Goal: Task Accomplishment & Management: Complete application form

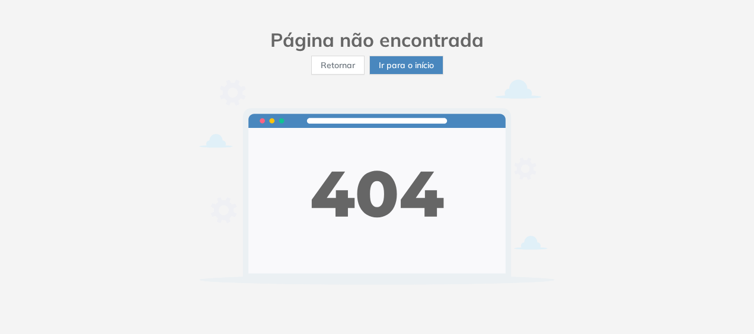
click at [421, 66] on span "Ir para o início" at bounding box center [406, 65] width 55 height 13
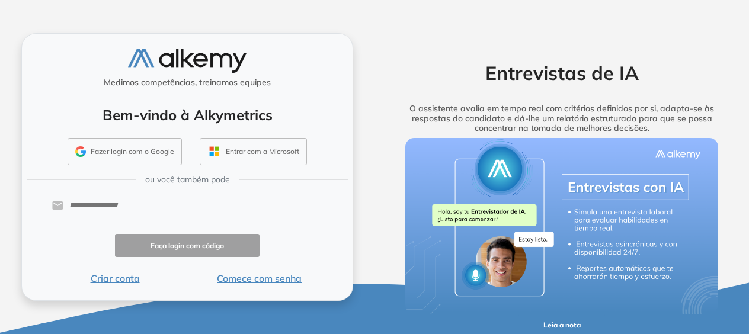
click at [252, 282] on button "Comece com senha" at bounding box center [259, 278] width 145 height 14
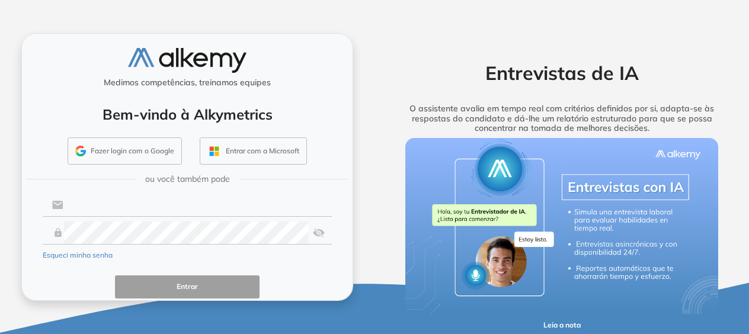
type input "**********"
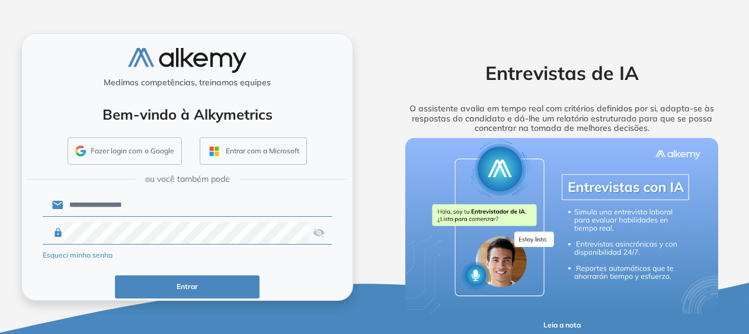
click at [182, 278] on button "Entrar" at bounding box center [187, 286] width 145 height 23
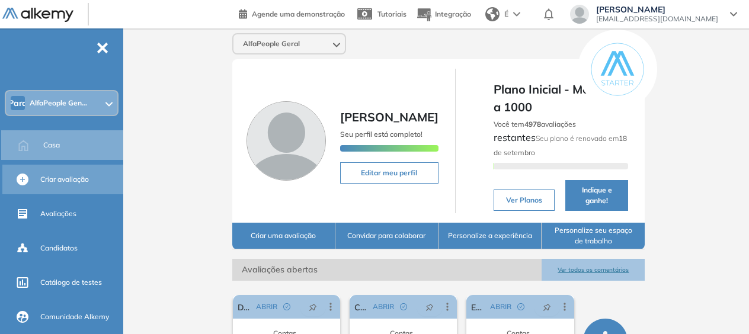
click at [75, 176] on span "Criar avaliação" at bounding box center [64, 179] width 49 height 11
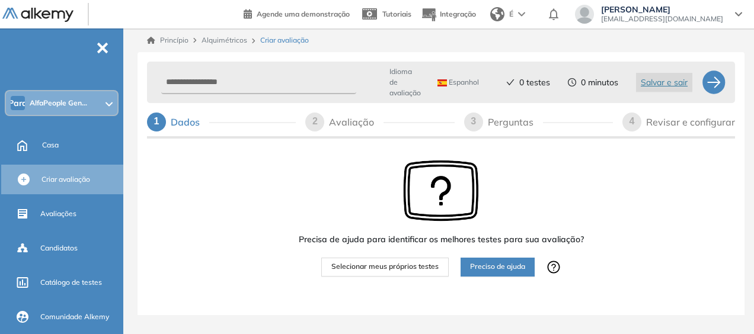
click at [474, 83] on font "Espanhol" at bounding box center [463, 82] width 30 height 9
click at [475, 148] on font "Português" at bounding box center [465, 150] width 32 height 9
click at [232, 79] on input "text" at bounding box center [256, 82] width 191 height 23
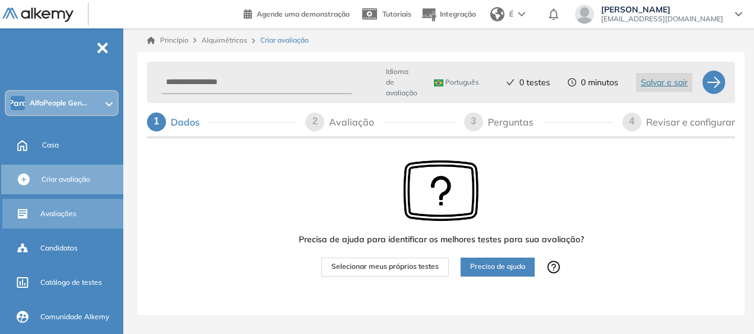
click at [56, 214] on span "Avaliações" at bounding box center [58, 214] width 36 height 11
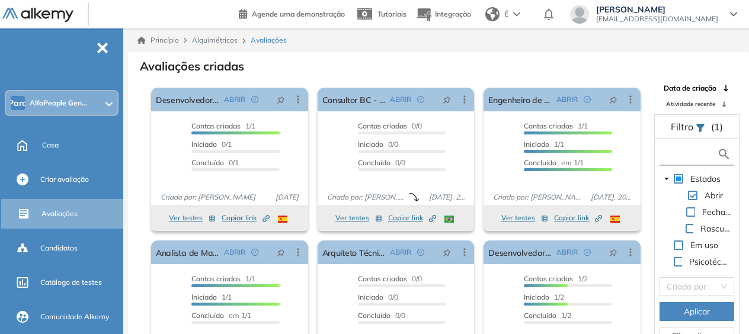
click at [682, 154] on input "text" at bounding box center [689, 154] width 55 height 12
type input "***"
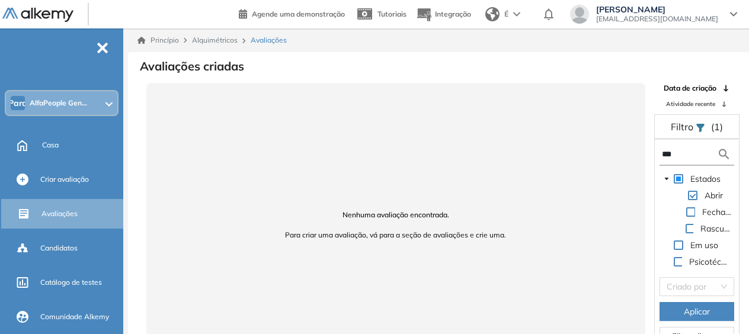
click at [674, 153] on input "***" at bounding box center [689, 154] width 55 height 12
type input "***"
click at [679, 174] on span at bounding box center [678, 178] width 9 height 9
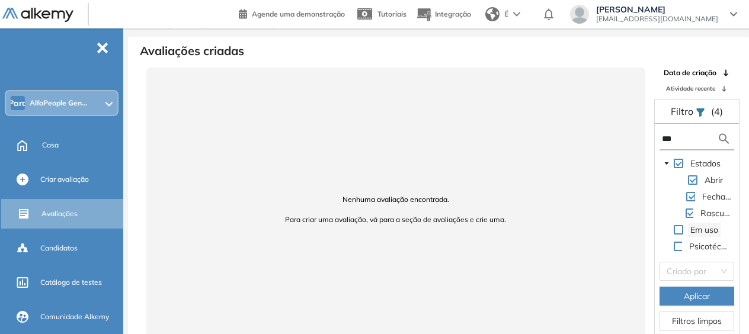
scroll to position [28, 0]
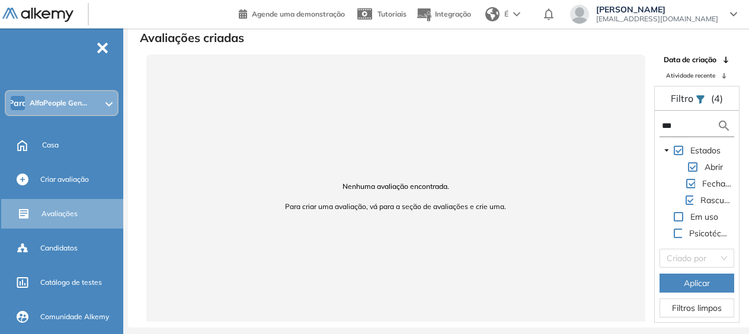
click at [680, 230] on span at bounding box center [678, 233] width 9 height 9
click at [685, 280] on span "Aplicar" at bounding box center [697, 283] width 26 height 13
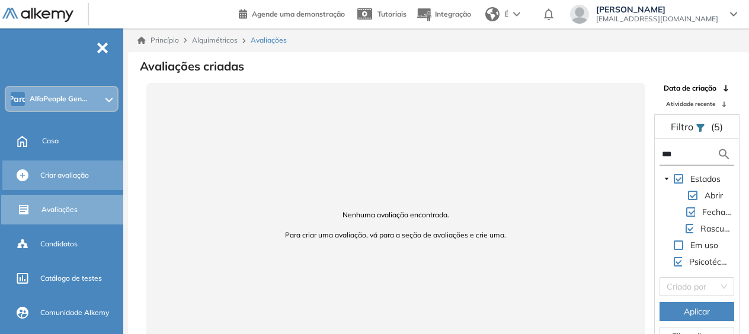
scroll to position [0, 0]
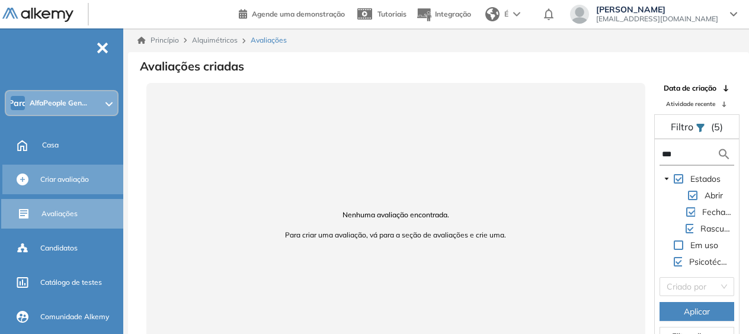
click at [44, 178] on span "Criar avaliação" at bounding box center [64, 179] width 49 height 11
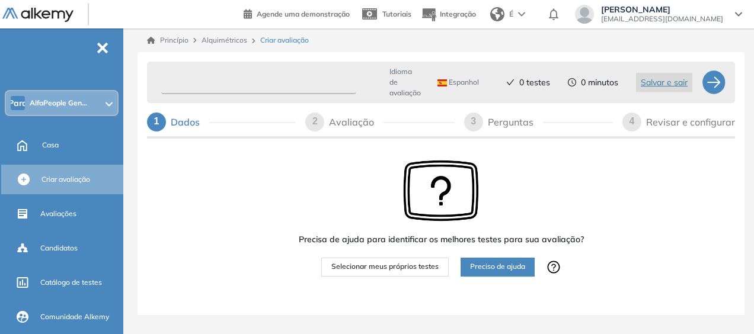
click at [246, 83] on input "text" at bounding box center [258, 82] width 195 height 23
type input "***"
click at [334, 123] on div "Avaliação" at bounding box center [356, 122] width 54 height 19
click at [412, 262] on span "Selecionar meus próprios testes" at bounding box center [384, 266] width 107 height 11
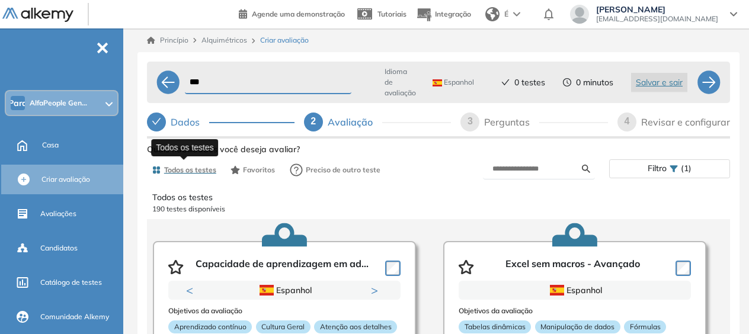
click at [177, 168] on font "Todos os testes" at bounding box center [190, 169] width 52 height 9
click at [181, 172] on font "Todos os testes" at bounding box center [190, 169] width 52 height 9
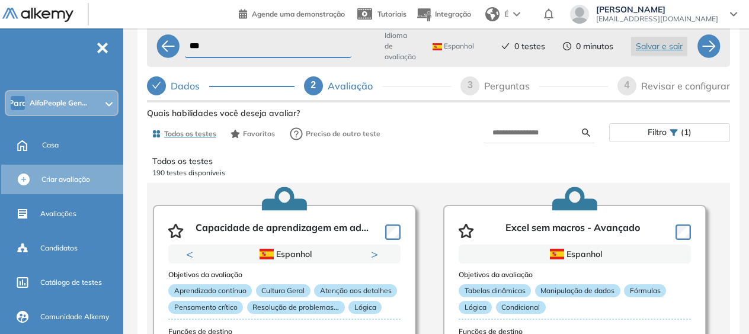
scroll to position [51, 0]
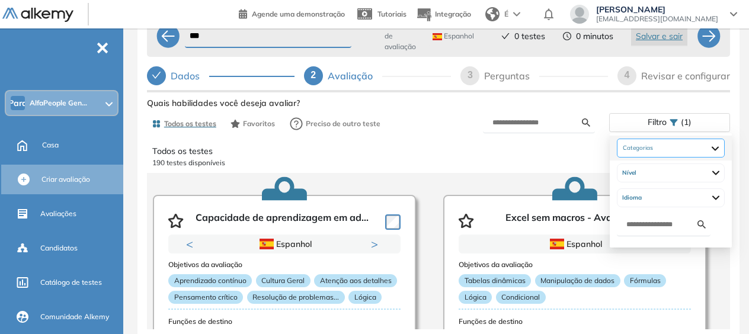
click at [696, 146] on div at bounding box center [671, 148] width 108 height 19
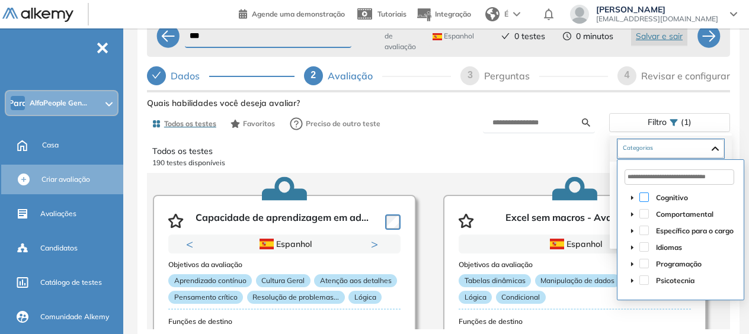
click at [645, 193] on span at bounding box center [643, 197] width 9 height 9
click at [643, 209] on span at bounding box center [643, 213] width 9 height 9
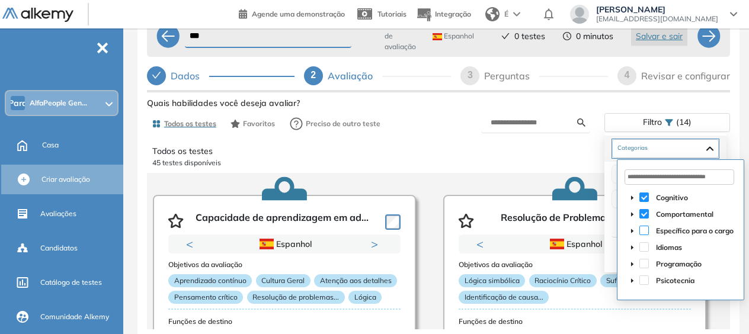
click at [643, 226] on span at bounding box center [643, 230] width 9 height 9
click at [642, 276] on span at bounding box center [643, 279] width 9 height 9
click at [642, 259] on span at bounding box center [643, 263] width 9 height 9
click at [647, 242] on span at bounding box center [643, 246] width 9 height 9
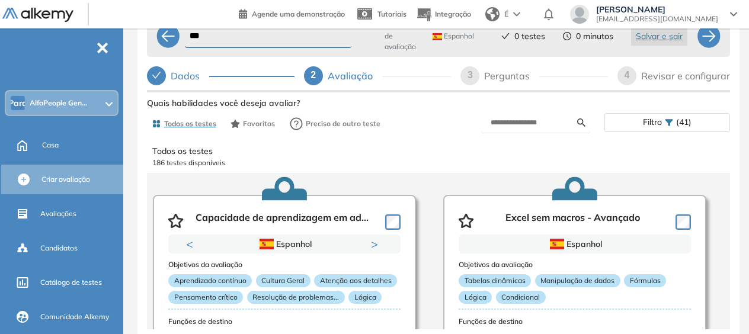
click at [485, 140] on div "Todos os testes 186 testes disponíveis" at bounding box center [438, 156] width 572 height 33
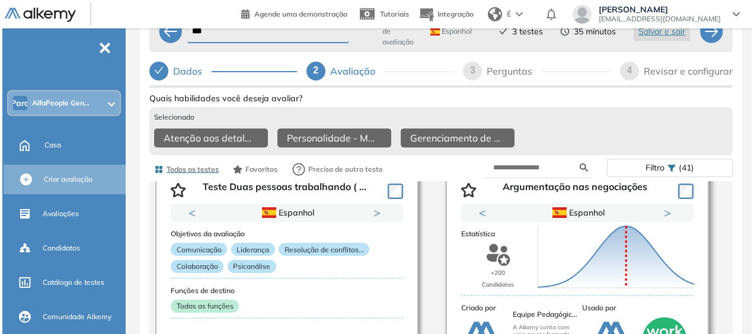
scroll to position [4350, 0]
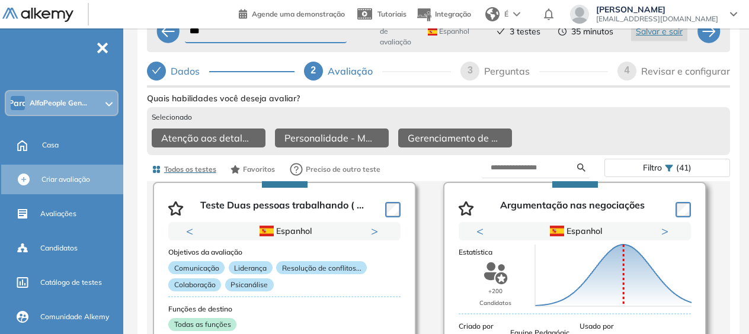
click at [641, 234] on div "Pontuação 0 10 20 30 40 50 60 70 80 90 100 Média" at bounding box center [613, 275] width 166 height 118
click at [663, 232] on div "Pontuação 0 10 20 30 40 50 60 70 80 90 100 Média" at bounding box center [613, 275] width 166 height 118
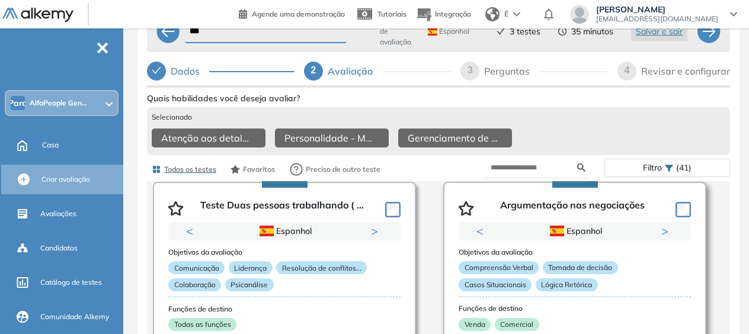
click at [663, 232] on button "Next" at bounding box center [667, 231] width 12 height 12
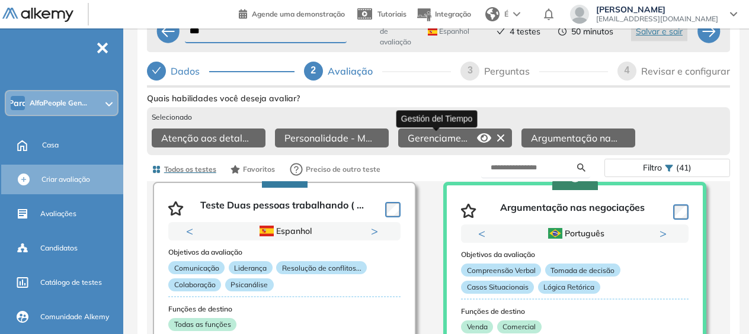
click at [439, 138] on font "Gerenciamento de tempo" at bounding box center [464, 138] width 112 height 12
click at [480, 137] on icon at bounding box center [484, 137] width 14 height 9
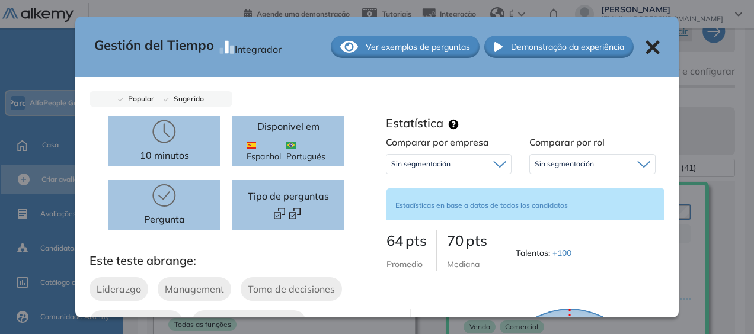
click at [290, 140] on span "Portugués" at bounding box center [308, 150] width 44 height 25
click at [290, 145] on img at bounding box center [290, 145] width 9 height 7
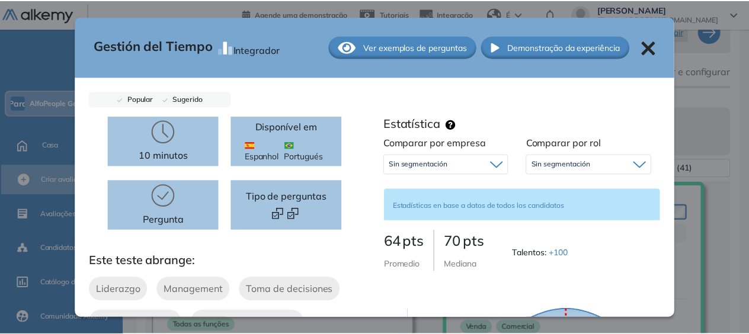
scroll to position [0, 0]
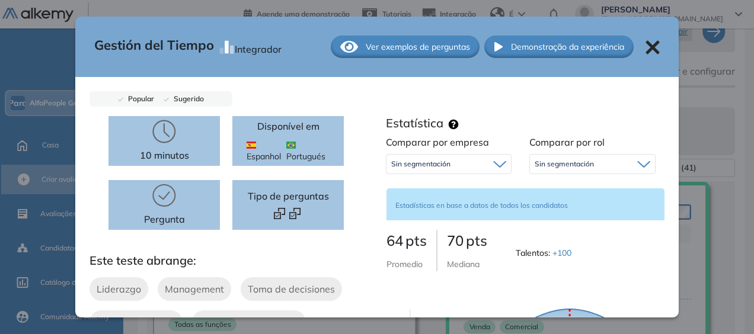
click at [294, 132] on p "Disponível em" at bounding box center [288, 126] width 62 height 14
click at [645, 47] on icon at bounding box center [652, 47] width 14 height 14
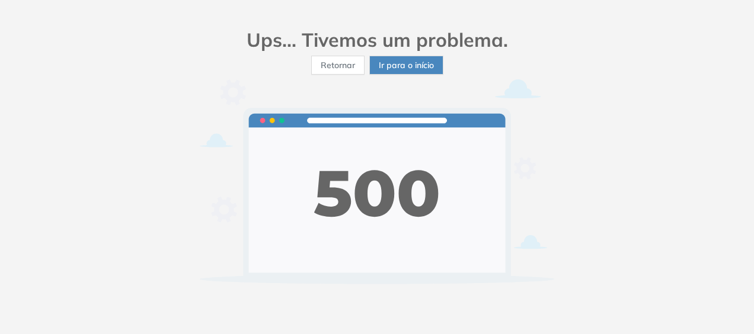
click at [415, 63] on span "Ir para o início" at bounding box center [406, 65] width 55 height 13
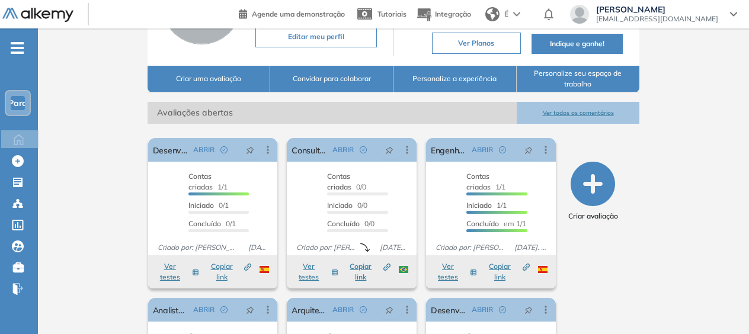
scroll to position [118, 0]
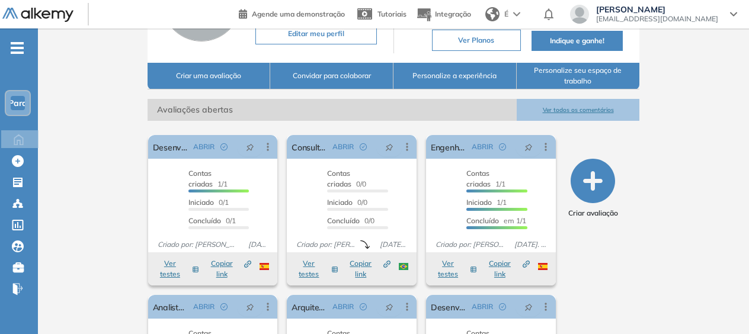
click at [597, 179] on icon "button" at bounding box center [592, 181] width 44 height 44
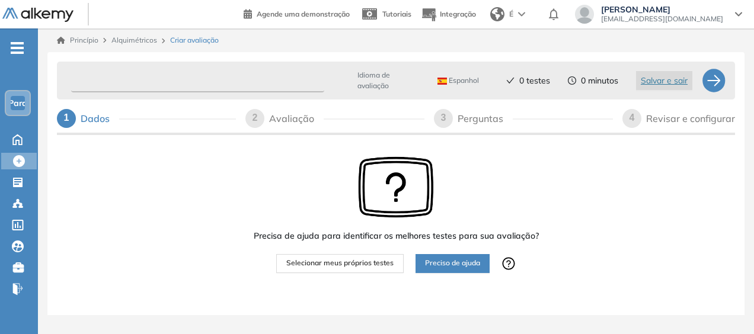
click at [192, 79] on input "text" at bounding box center [197, 80] width 253 height 23
type input "***"
click at [380, 262] on span "Selecionar meus próprios testes" at bounding box center [339, 263] width 107 height 11
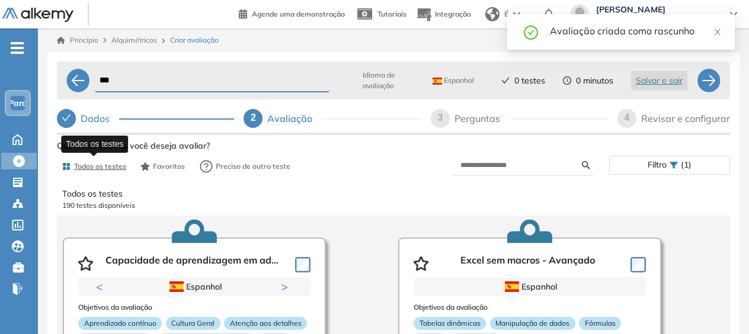
click at [101, 166] on font "Todos os testes" at bounding box center [100, 166] width 52 height 9
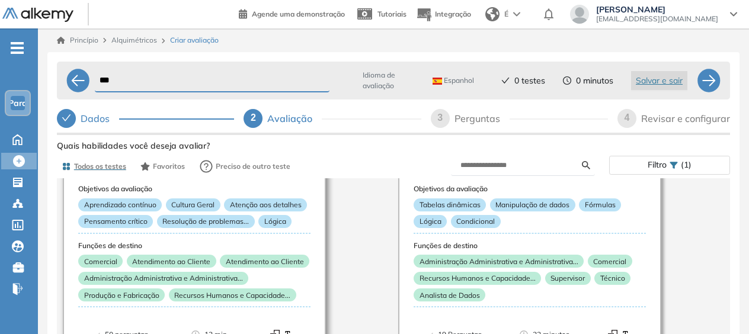
scroll to position [59, 0]
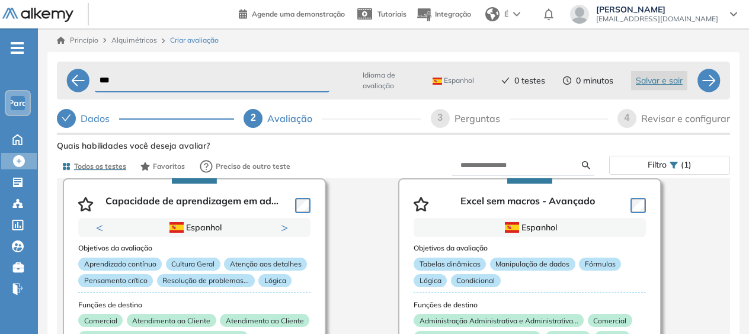
click at [584, 163] on icon at bounding box center [586, 165] width 8 height 8
click at [584, 164] on icon at bounding box center [586, 165] width 8 height 8
click at [497, 165] on input "text" at bounding box center [520, 165] width 121 height 11
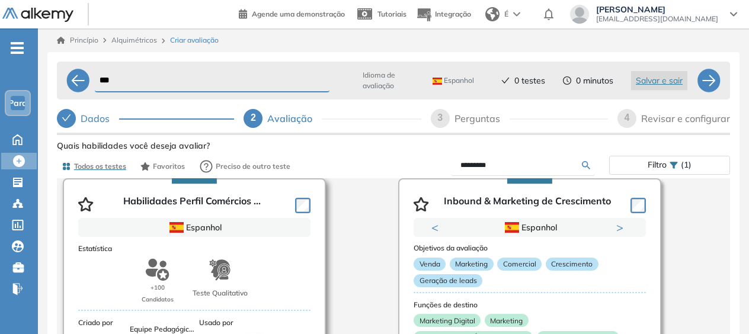
click at [246, 223] on div "Espanhol" at bounding box center [194, 227] width 148 height 13
click at [236, 227] on div "Espanhol" at bounding box center [194, 227] width 148 height 13
click at [149, 227] on div "Espanhol" at bounding box center [194, 227] width 148 height 13
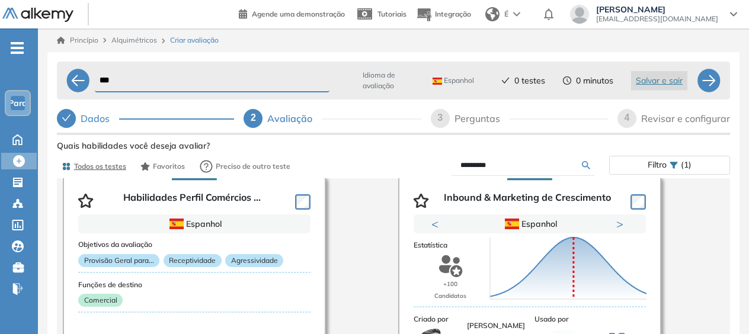
scroll to position [0, 0]
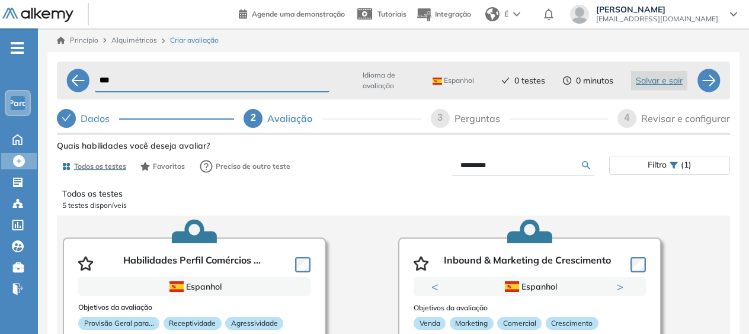
click at [527, 169] on input "*********" at bounding box center [520, 165] width 121 height 11
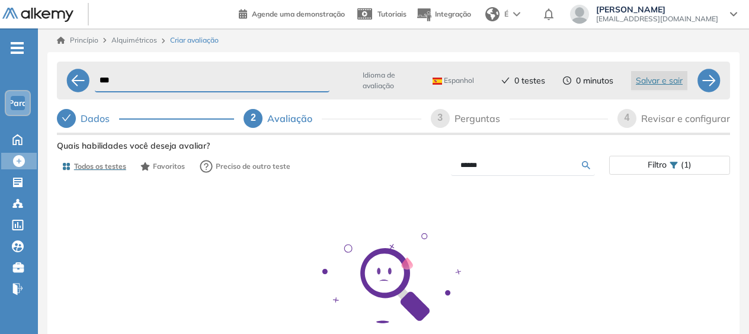
click at [526, 170] on input "******" at bounding box center [520, 165] width 121 height 11
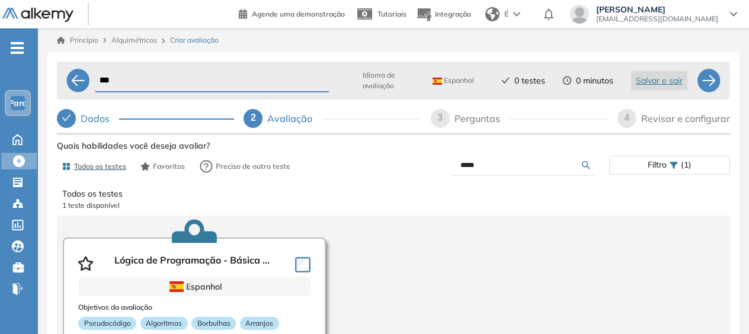
click at [483, 163] on input "*****" at bounding box center [520, 165] width 121 height 11
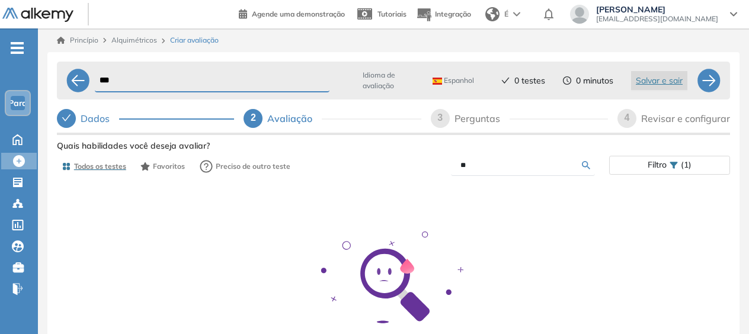
type input "*"
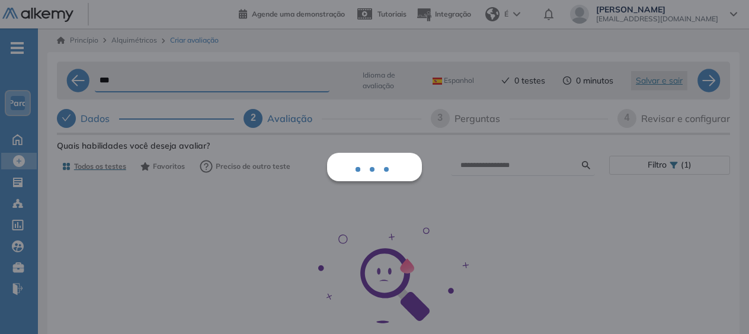
click at [110, 168] on div "Ver preguntas de muestra Demo Experiencia Starter Validado undefined minutos Pr…" at bounding box center [393, 294] width 673 height 315
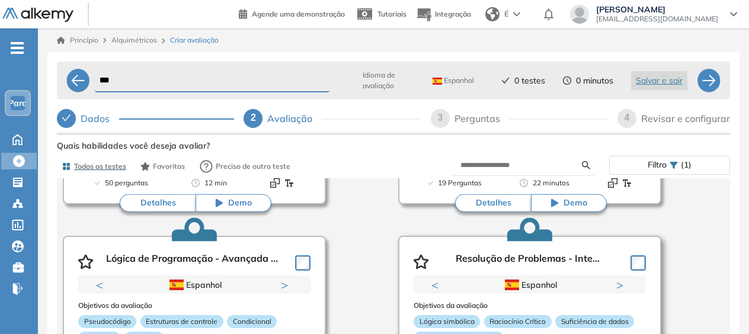
scroll to position [296, 0]
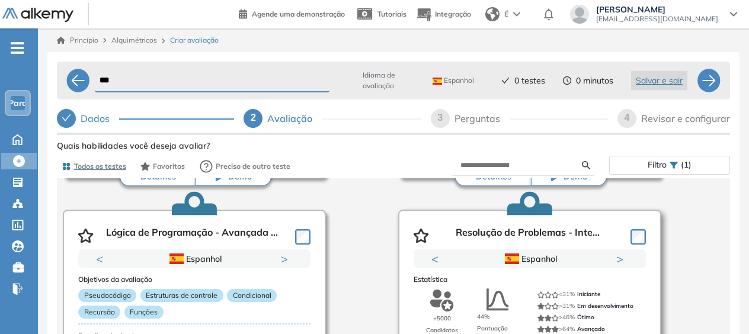
click at [618, 254] on button "Next" at bounding box center [622, 259] width 12 height 12
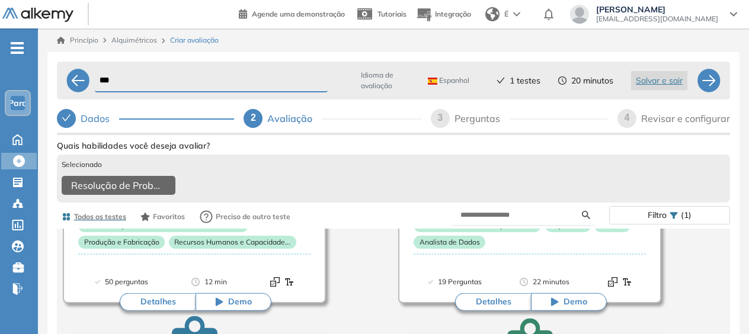
scroll to position [0, 0]
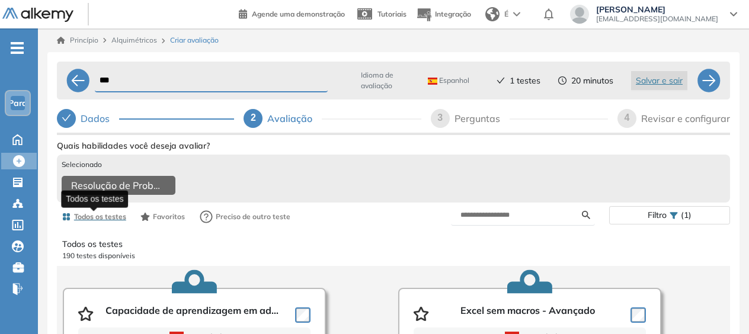
click at [111, 217] on font "Todos os testes" at bounding box center [100, 216] width 52 height 9
click at [68, 219] on icon "button" at bounding box center [66, 216] width 7 height 7
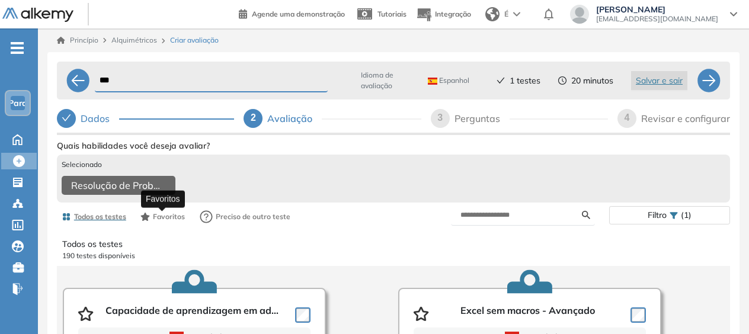
click at [166, 221] on font "Favoritos" at bounding box center [169, 216] width 32 height 9
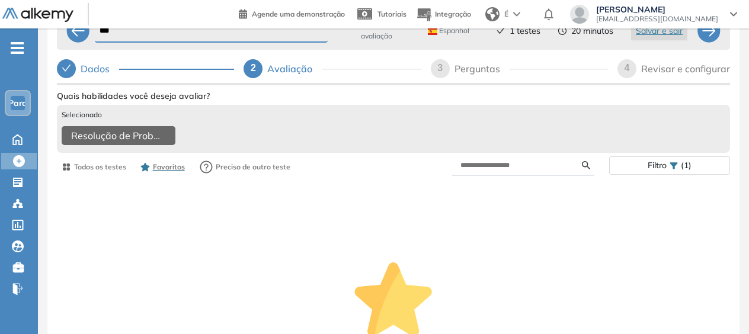
scroll to position [118, 0]
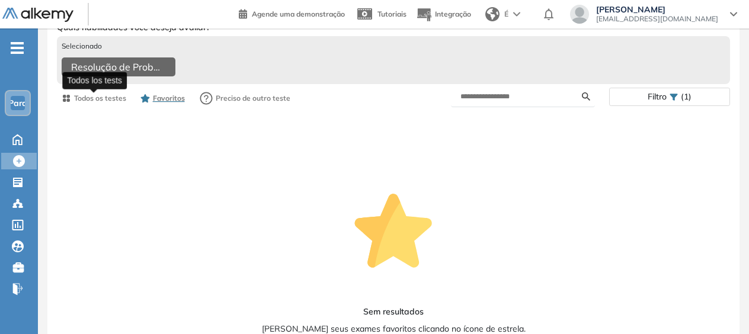
click at [86, 102] on font "Todos os testes" at bounding box center [100, 98] width 52 height 9
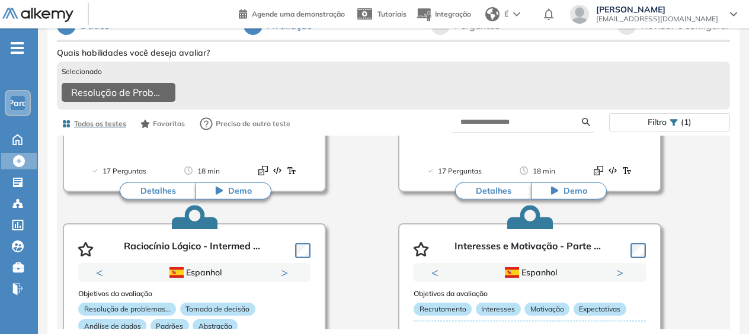
scroll to position [2176, 0]
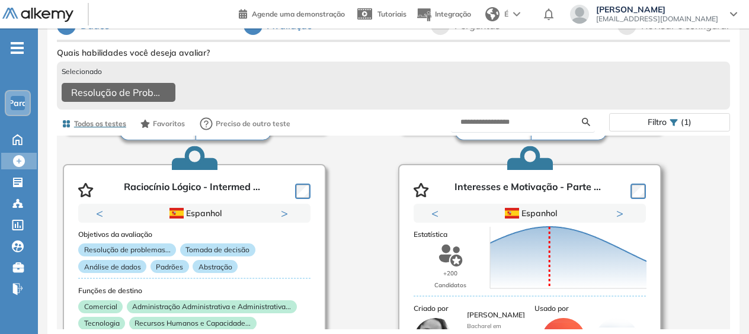
click at [612, 212] on div "Pontuação 0 10 20 30 40 50 60 70 80 90 100 Média" at bounding box center [568, 257] width 166 height 118
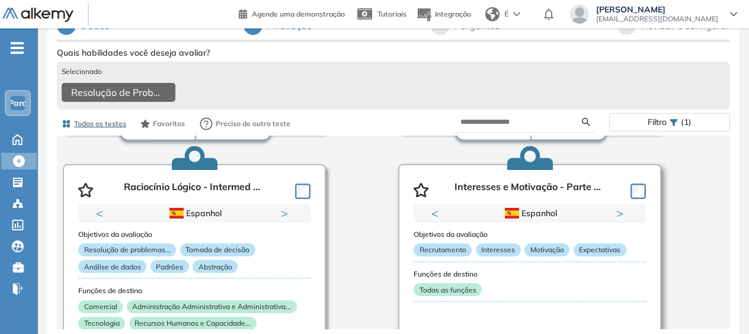
click at [616, 208] on button "Next" at bounding box center [622, 213] width 12 height 12
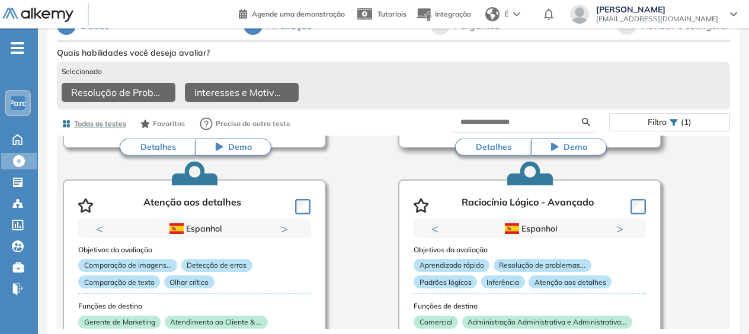
scroll to position [3539, 0]
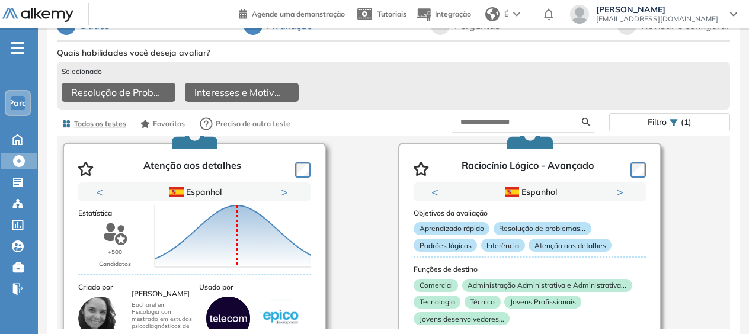
click at [284, 188] on div "Pontuação 0 10 20 30 40 50 60 70 80 90 100 Média" at bounding box center [233, 236] width 166 height 118
click at [286, 187] on div "Pontuação 0 10 20 30 40 50 60 70 80 90 100 Média" at bounding box center [233, 236] width 166 height 118
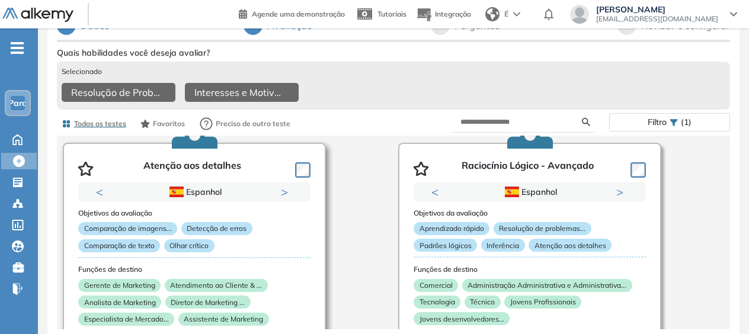
click at [283, 186] on button "Next" at bounding box center [287, 192] width 12 height 12
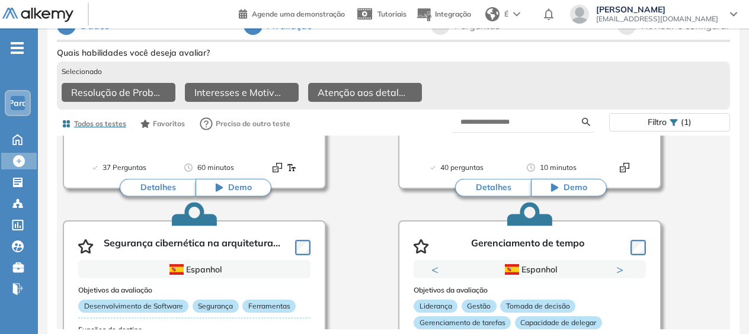
scroll to position [3994, 0]
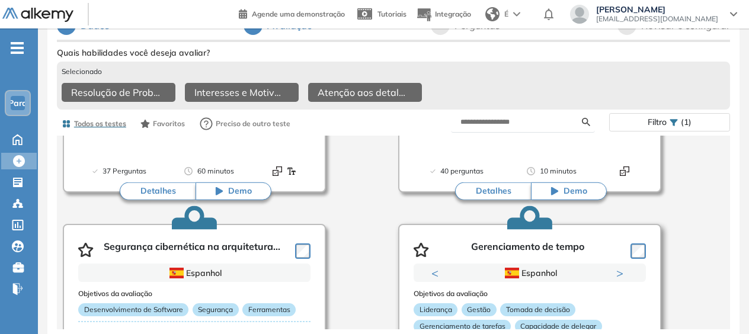
click at [616, 268] on button "Next" at bounding box center [622, 273] width 12 height 12
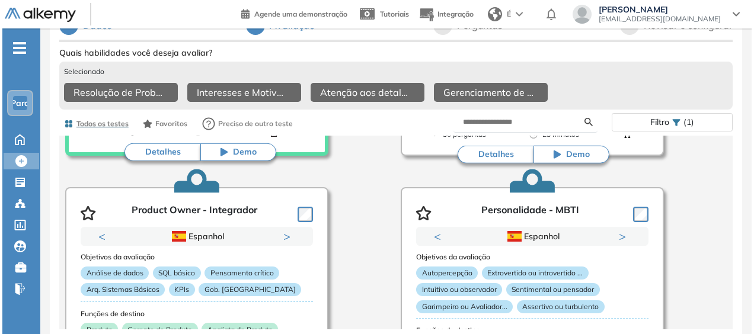
scroll to position [3758, 0]
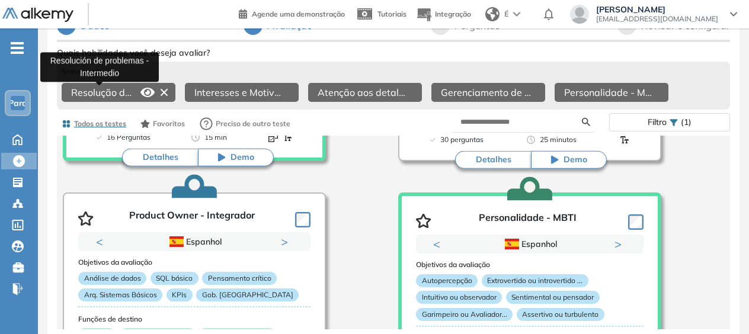
click at [90, 86] on font "Resolução de Problemas - Intermediário" at bounding box center [159, 92] width 177 height 12
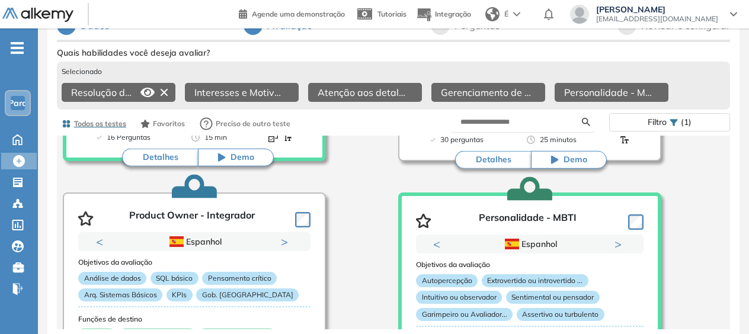
click at [146, 88] on icon at bounding box center [147, 92] width 14 height 9
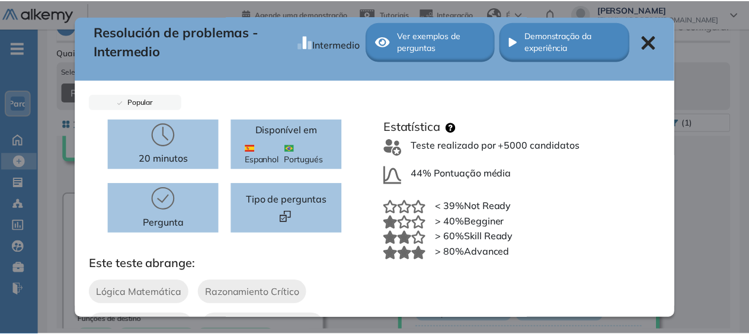
scroll to position [0, 0]
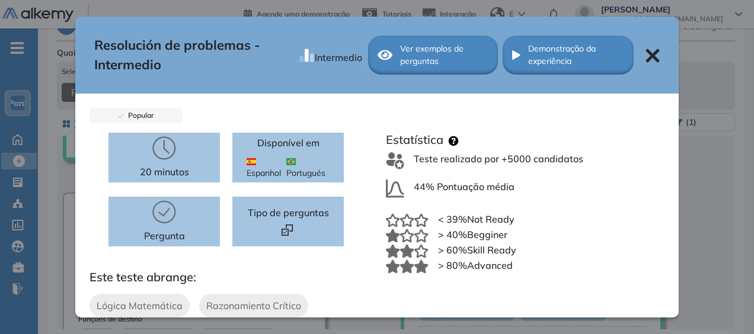
click at [646, 56] on icon at bounding box center [652, 56] width 14 height 14
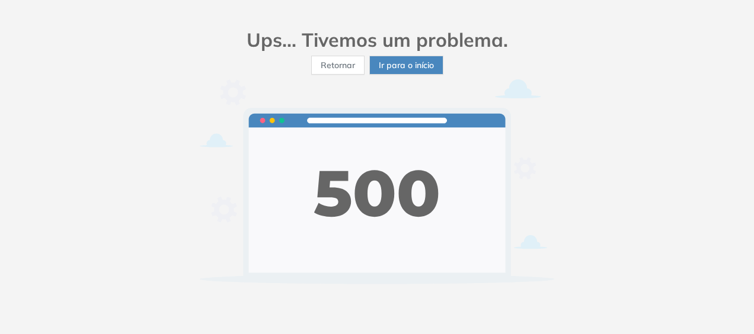
click at [349, 63] on span "Retornar" at bounding box center [337, 65] width 34 height 13
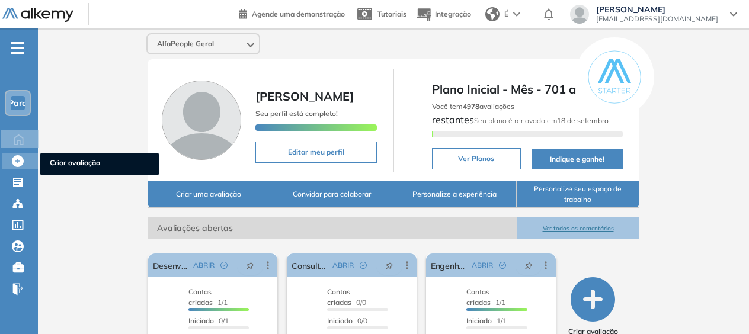
click at [28, 156] on div "Crear Evaluación Criar avaliação" at bounding box center [20, 161] width 36 height 17
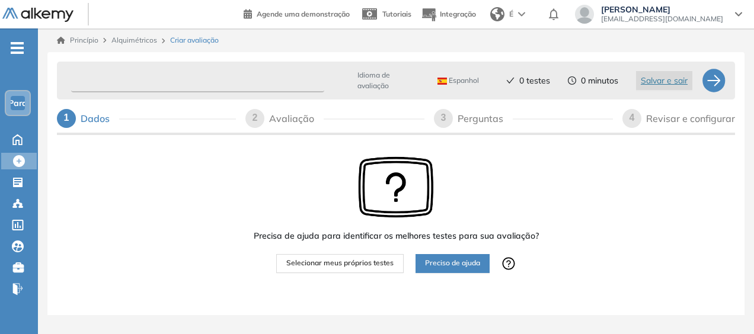
click at [200, 78] on input "text" at bounding box center [197, 80] width 253 height 23
type input "***"
click at [361, 260] on span "Selecionar meus próprios testes" at bounding box center [339, 263] width 107 height 11
click at [339, 262] on span "Selecionar meus próprios testes" at bounding box center [339, 263] width 107 height 11
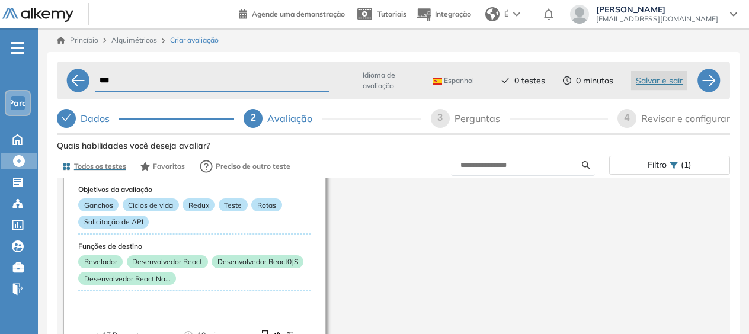
scroll to position [1999, 0]
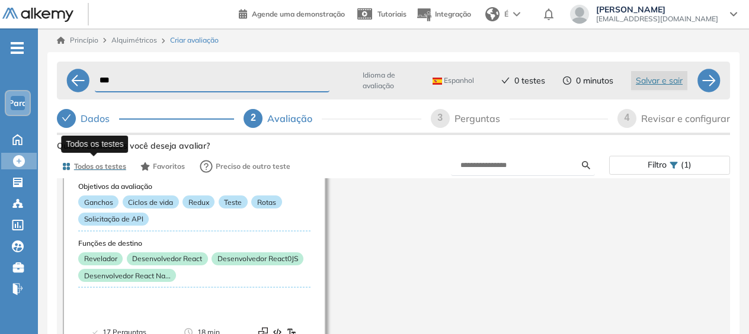
click at [104, 168] on font "Todos os testes" at bounding box center [100, 166] width 52 height 9
click at [105, 163] on font "Todos os testes" at bounding box center [100, 166] width 52 height 9
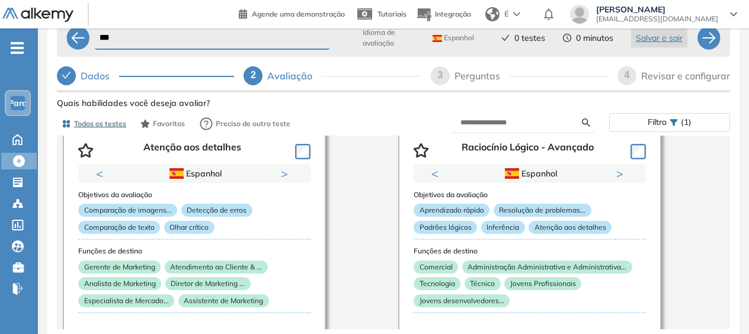
scroll to position [3539, 0]
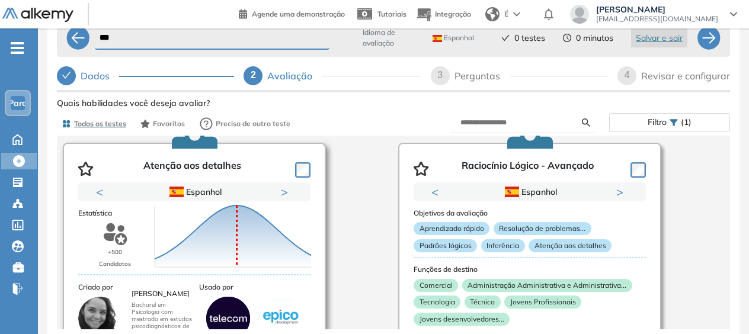
click at [278, 190] on div "Pontuação 0 10 20 30 40 50 60 70 80 90 100 Média" at bounding box center [233, 236] width 166 height 118
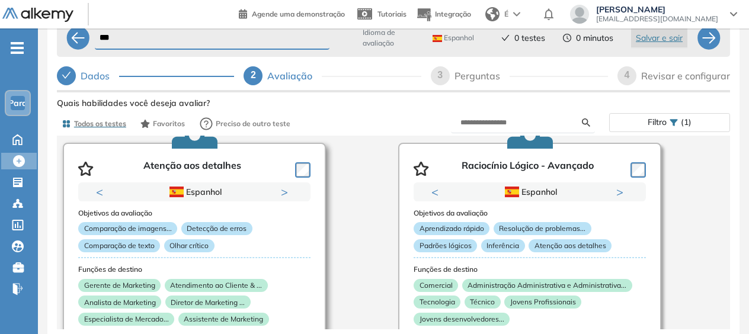
click at [282, 186] on button "Next" at bounding box center [287, 192] width 12 height 12
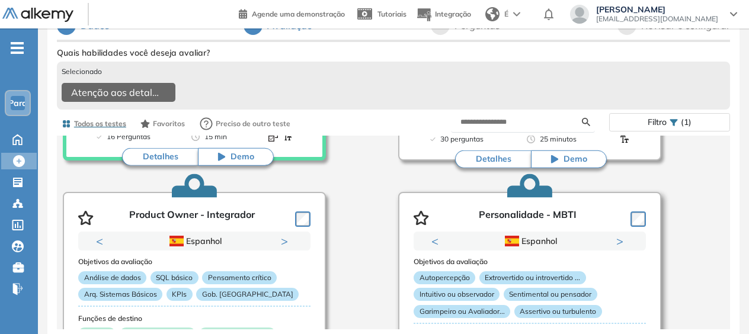
scroll to position [3758, 0]
click at [617, 236] on button "Next" at bounding box center [622, 242] width 12 height 12
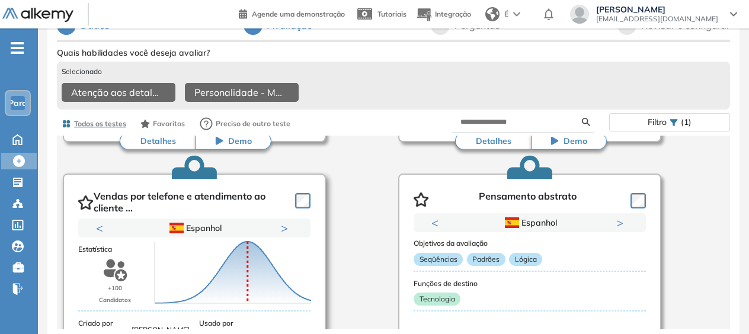
scroll to position [8847, 0]
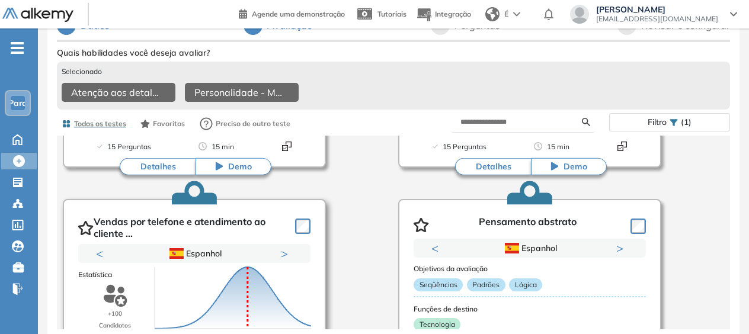
click at [286, 248] on div "Pontuação 0 10 20 30 40 50 60 70 80 90 100 Média" at bounding box center [233, 298] width 166 height 118
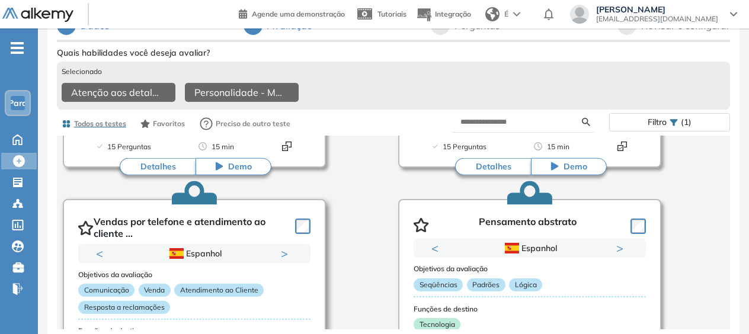
click at [286, 248] on button "Next" at bounding box center [287, 254] width 12 height 12
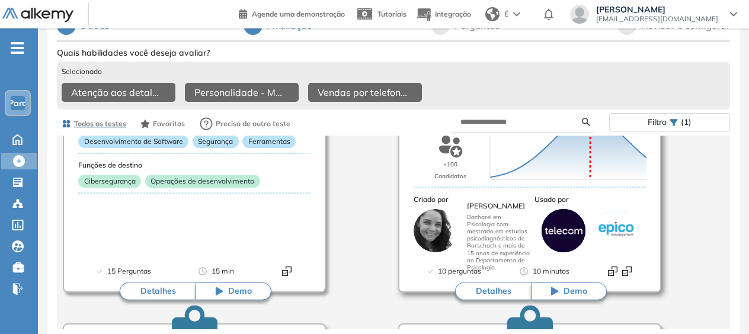
scroll to position [4103, 0]
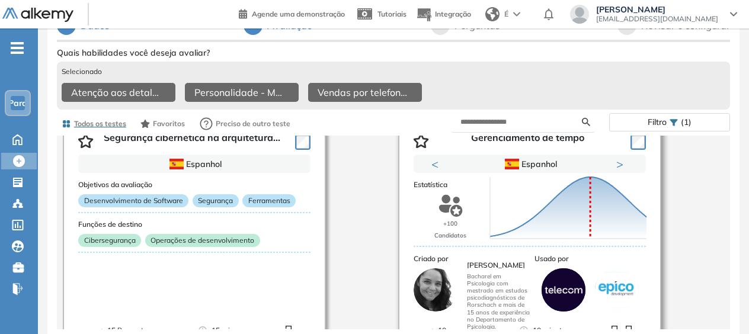
click at [614, 153] on div "Pontuação 0 10 20 30 40 50 60 70 80 90 100 Média" at bounding box center [568, 208] width 166 height 118
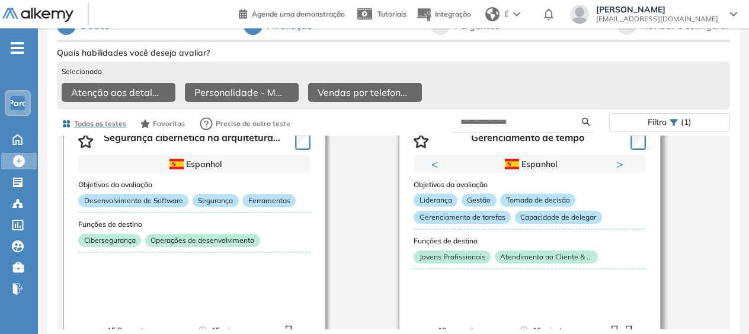
click at [619, 158] on button "Next" at bounding box center [622, 164] width 12 height 12
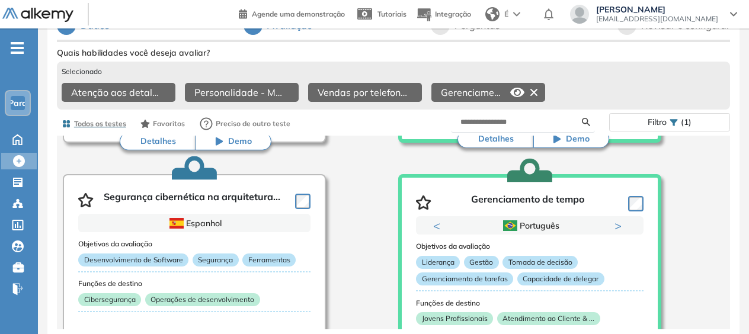
scroll to position [0, 0]
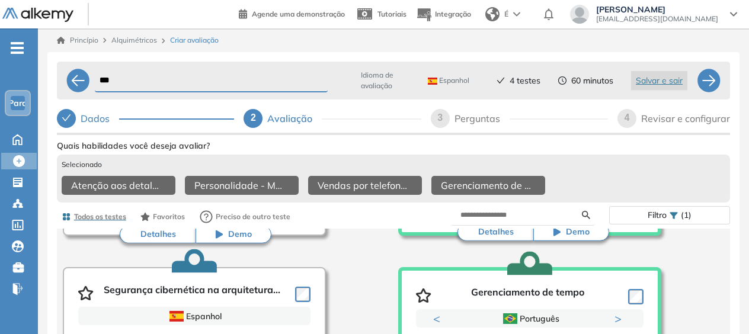
click at [453, 117] on div "3 Perguntas" at bounding box center [519, 118] width 177 height 19
select select "*****"
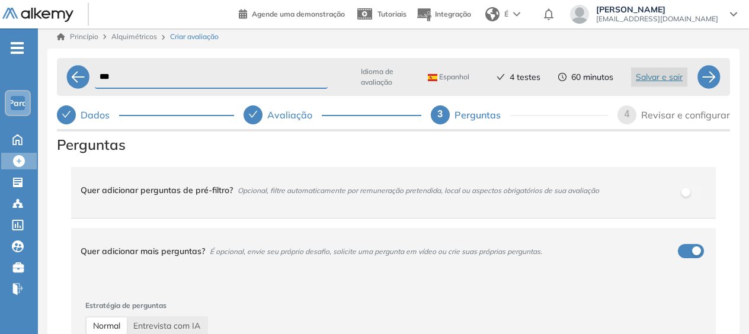
scroll to position [92, 0]
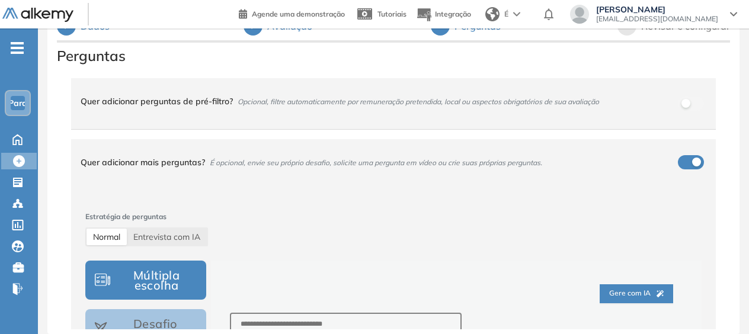
click at [683, 159] on div "Quer adicionar mais perguntas? É opcional, envie seu próprio desafio, solicite …" at bounding box center [386, 162] width 611 height 32
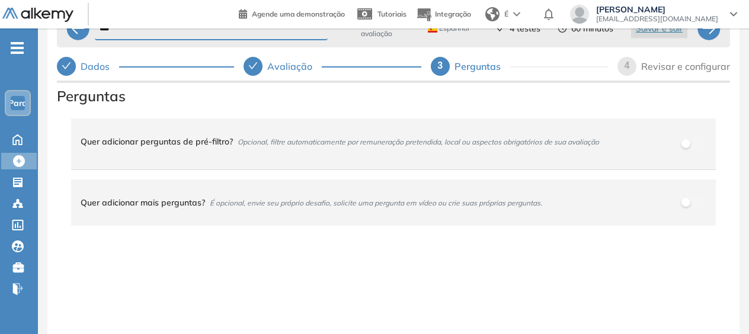
scroll to position [0, 0]
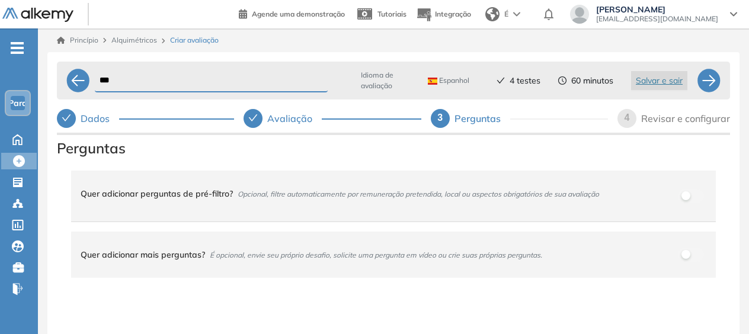
click at [639, 121] on div "4 Revisar e configurar" at bounding box center [673, 118] width 113 height 19
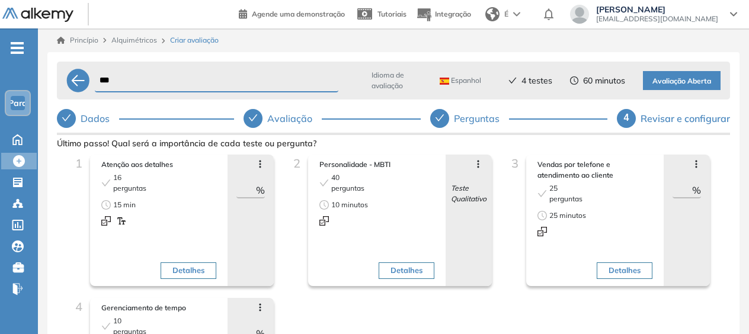
click at [397, 274] on button "Detalhes" at bounding box center [407, 270] width 56 height 17
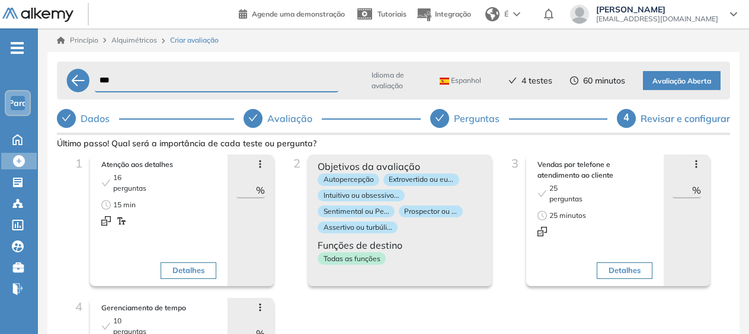
click at [397, 274] on div "Objetivos da avaliação Autopercepção Extrovertido ou eu... Intuitivo ou obsessi…" at bounding box center [400, 221] width 184 height 132
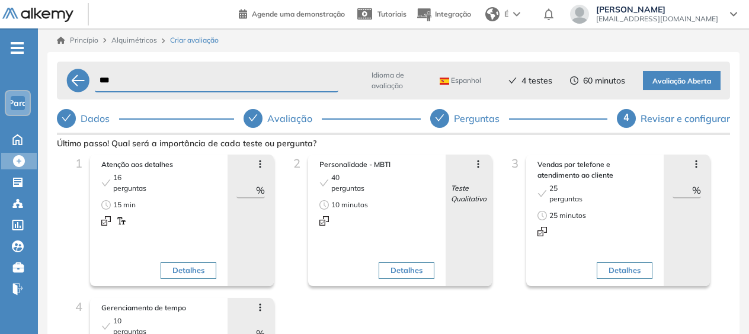
click at [446, 78] on img at bounding box center [444, 81] width 9 height 7
click at [680, 82] on span "Avaliação Aberta" at bounding box center [681, 81] width 59 height 11
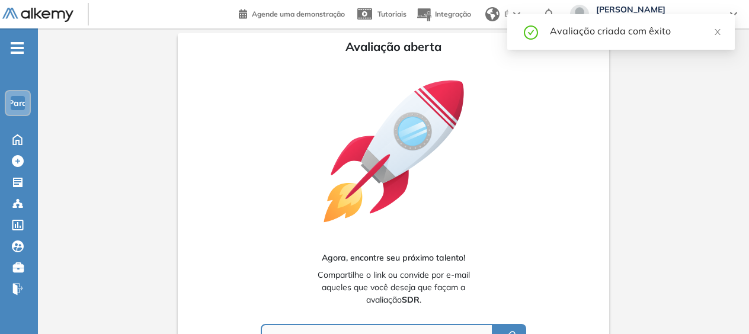
type input "**********"
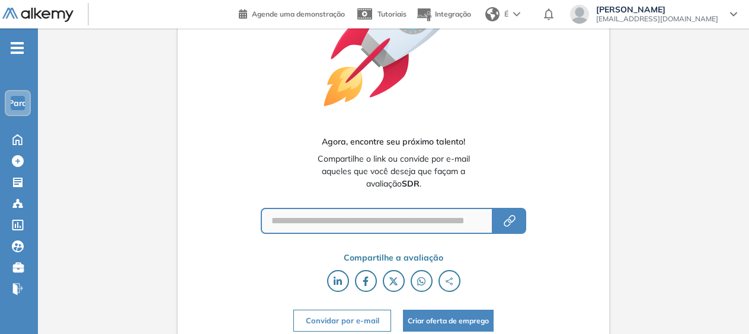
scroll to position [123, 0]
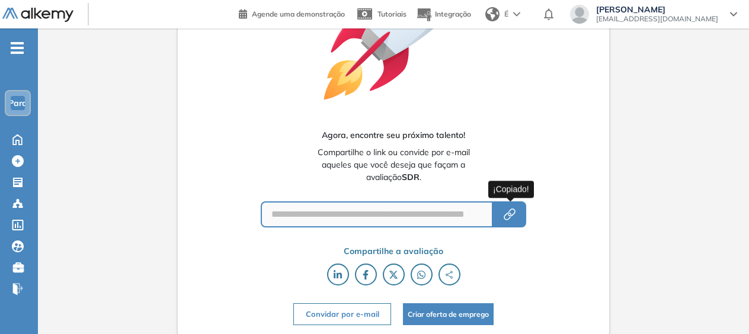
click at [506, 214] on icon "button" at bounding box center [509, 214] width 14 height 14
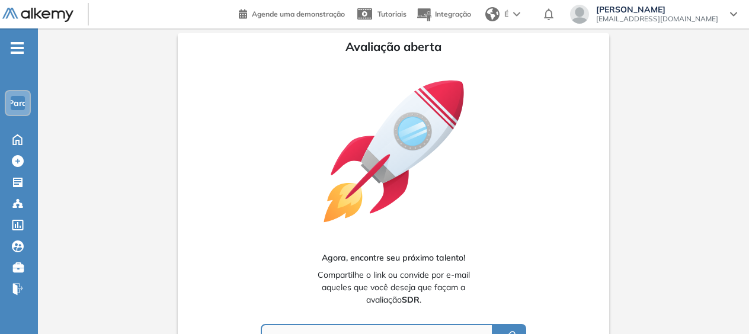
scroll to position [0, 0]
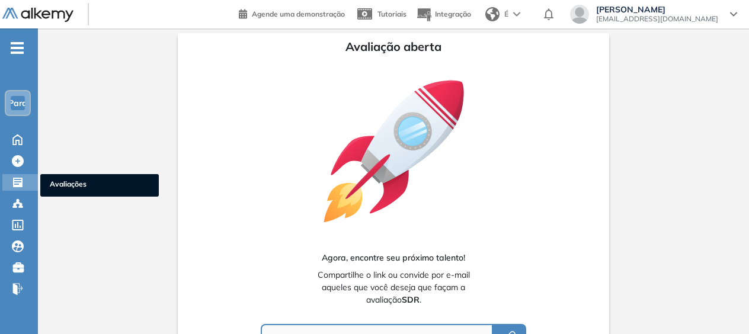
click at [25, 182] on div at bounding box center [19, 181] width 14 height 14
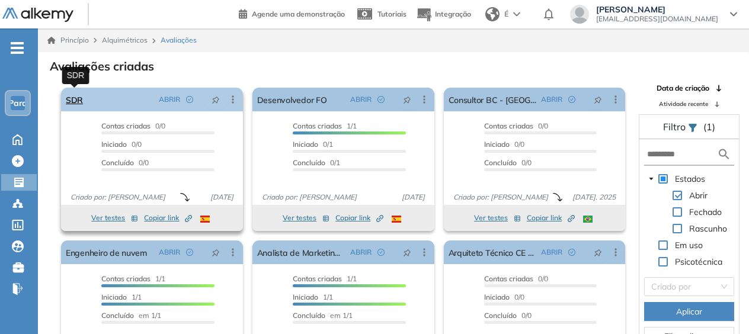
click at [72, 102] on link "SDR" at bounding box center [74, 100] width 17 height 24
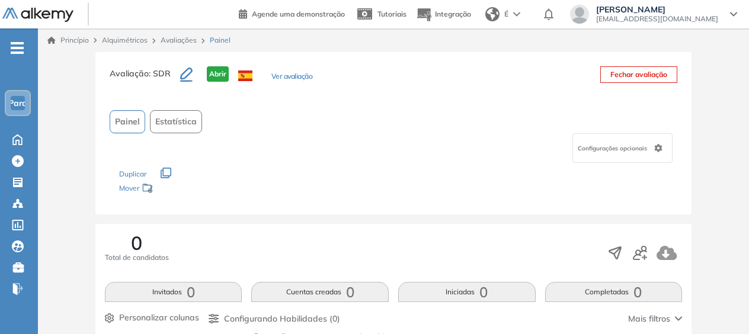
click at [126, 122] on span "Painel" at bounding box center [127, 122] width 25 height 12
click at [178, 40] on link "Avaliações" at bounding box center [179, 40] width 36 height 9
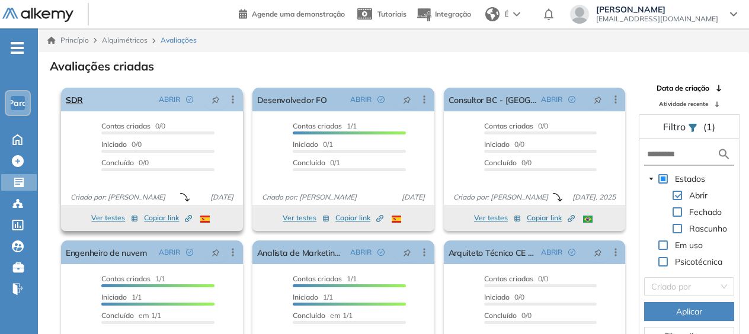
click at [188, 101] on icon "Círculo de verificação" at bounding box center [189, 99] width 7 height 7
click at [183, 102] on div "ABRIR" at bounding box center [178, 99] width 49 height 19
click at [74, 103] on link "SDR" at bounding box center [74, 100] width 17 height 24
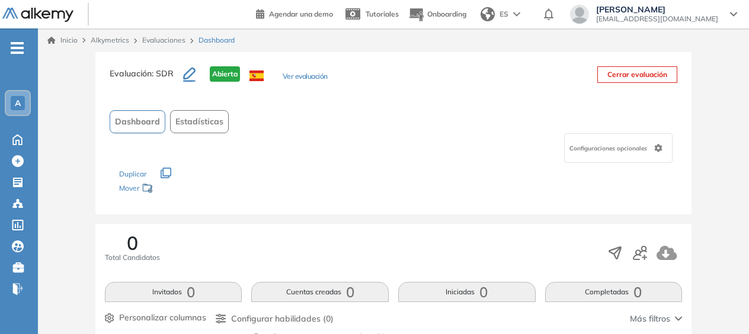
click at [309, 135] on div "Configuraciones opcionales" at bounding box center [394, 148] width 568 height 30
click at [187, 75] on icon "button" at bounding box center [189, 75] width 12 height 14
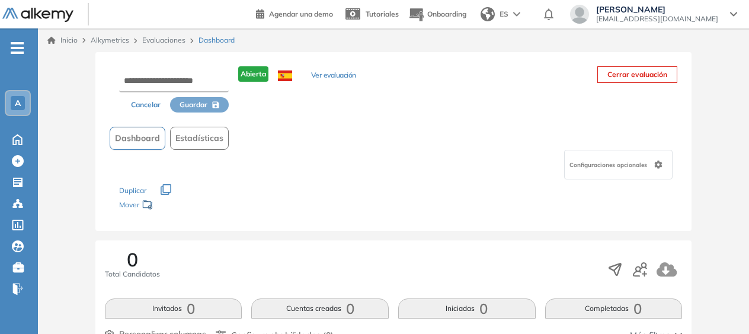
click at [302, 117] on div "Cancelar Guardar Abierta Ver evaluación Cerrar evaluación Dashboard Estadística…" at bounding box center [393, 141] width 596 height 179
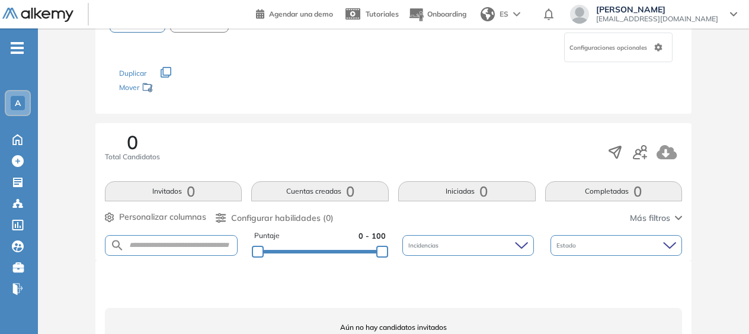
scroll to position [118, 0]
click at [179, 191] on button "Invitados 0" at bounding box center [173, 190] width 137 height 20
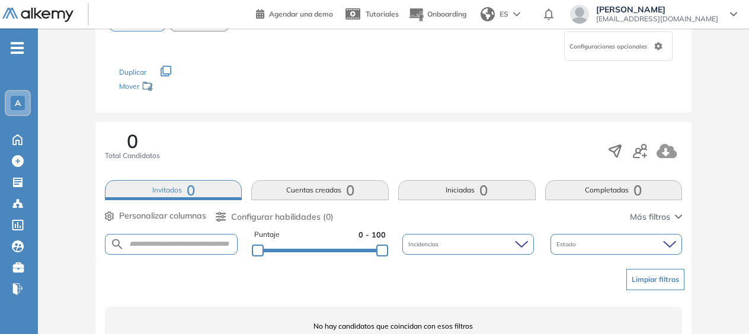
click at [289, 187] on button "Cuentas creadas 0" at bounding box center [319, 190] width 137 height 20
click at [475, 192] on button "Iniciadas 0" at bounding box center [466, 190] width 137 height 20
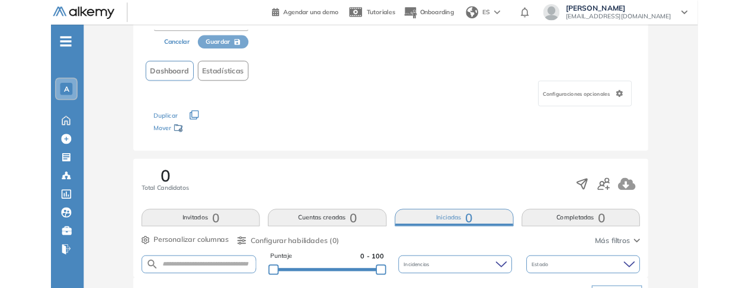
scroll to position [0, 0]
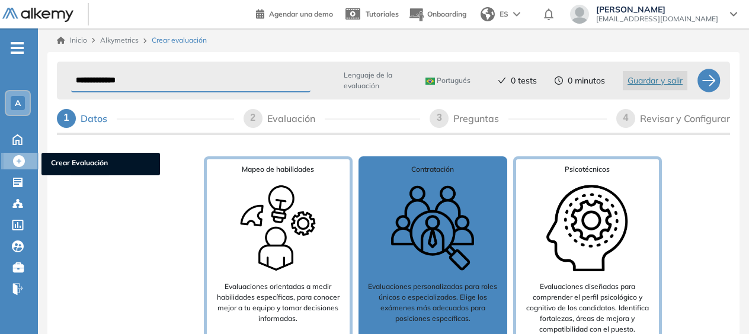
click at [22, 156] on icon at bounding box center [19, 161] width 12 height 12
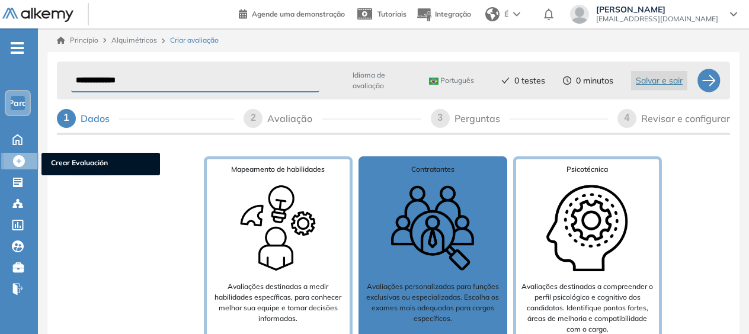
click at [24, 160] on icon at bounding box center [19, 161] width 12 height 12
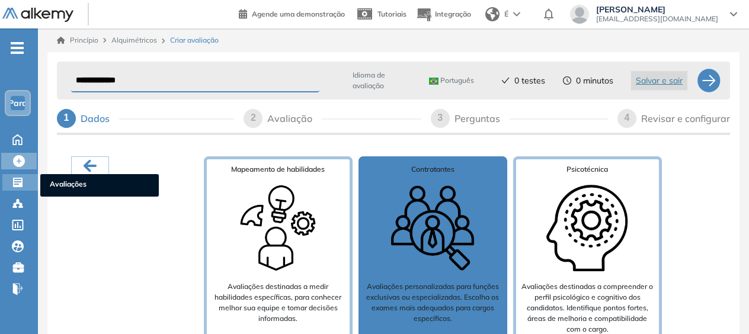
click at [18, 185] on icon at bounding box center [17, 182] width 9 height 9
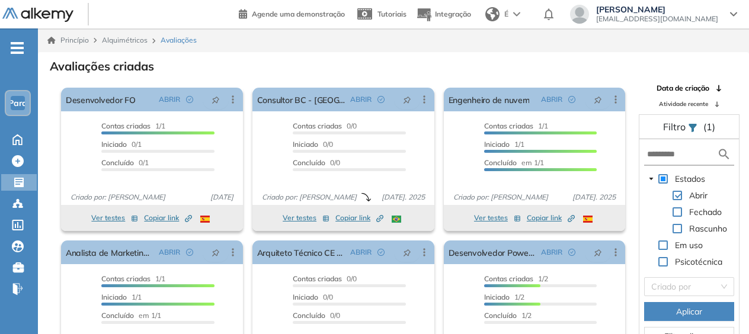
click at [706, 145] on form at bounding box center [689, 155] width 90 height 22
click at [688, 209] on span "Fechado" at bounding box center [705, 212] width 37 height 14
click at [678, 210] on span at bounding box center [676, 211] width 9 height 9
click at [677, 224] on span at bounding box center [676, 228] width 9 height 9
click at [674, 154] on input "text" at bounding box center [682, 154] width 70 height 12
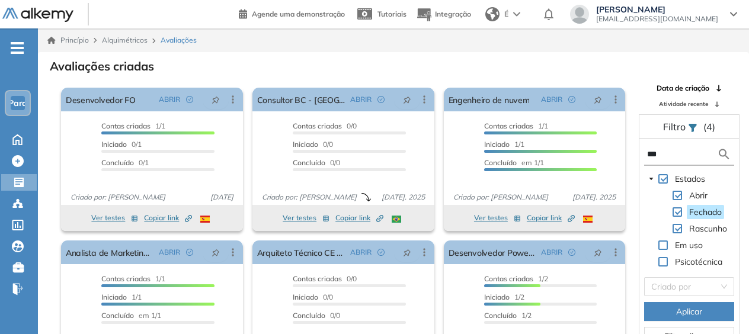
type input "***"
click at [697, 307] on span "Aplicar" at bounding box center [689, 311] width 26 height 13
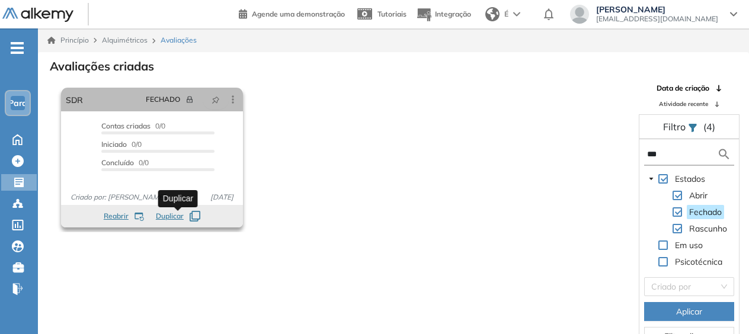
click at [173, 217] on span "Duplicar" at bounding box center [170, 216] width 28 height 11
click at [194, 214] on icon "button" at bounding box center [195, 216] width 11 height 11
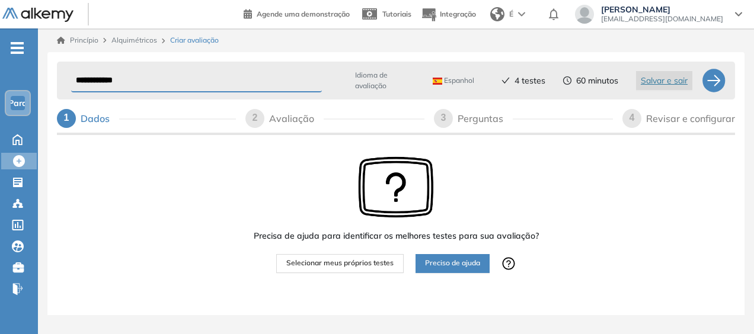
click at [477, 78] on div "Espanhol" at bounding box center [456, 80] width 56 height 19
click at [448, 143] on li "Português" at bounding box center [454, 149] width 43 height 12
click at [255, 113] on span "2" at bounding box center [254, 118] width 5 height 10
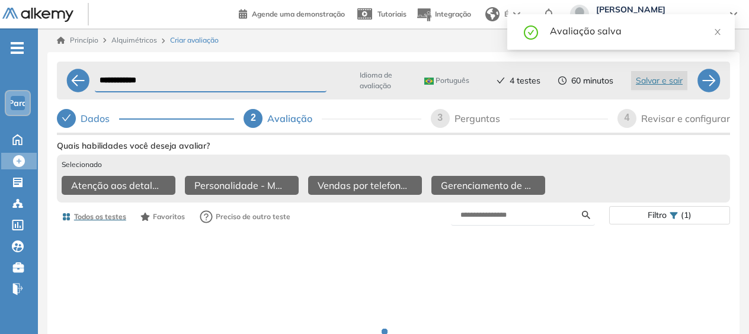
drag, startPoint x: 142, startPoint y: 80, endPoint x: 90, endPoint y: 73, distance: 51.9
click at [90, 73] on div "**********" at bounding box center [393, 80] width 607 height 28
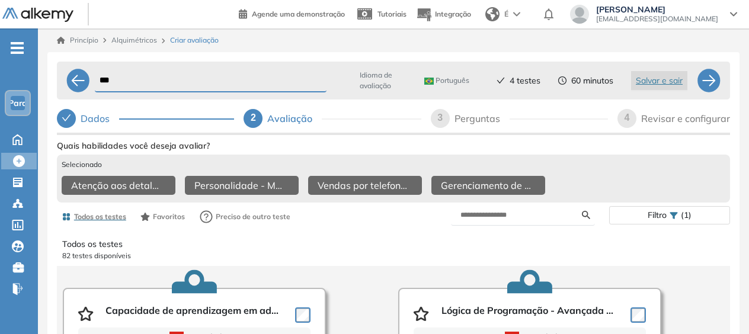
type input "***"
click at [442, 117] on span "3" at bounding box center [439, 118] width 5 height 10
select select "*****"
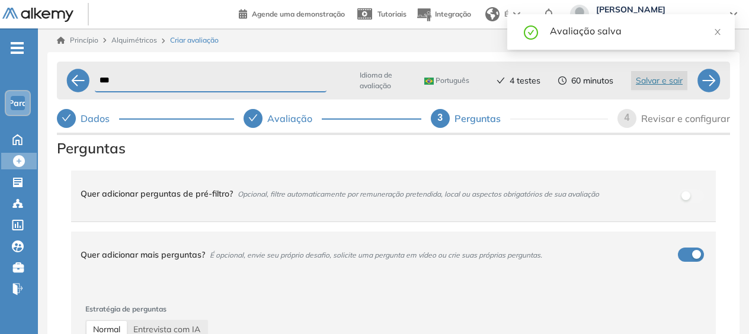
click at [675, 248] on div "Quer adicionar mais perguntas? É opcional, envie seu próprio desafio, solicite …" at bounding box center [386, 255] width 611 height 32
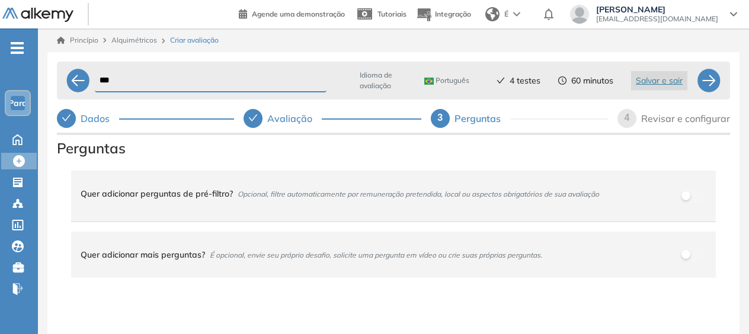
click at [627, 118] on span "4" at bounding box center [626, 118] width 5 height 10
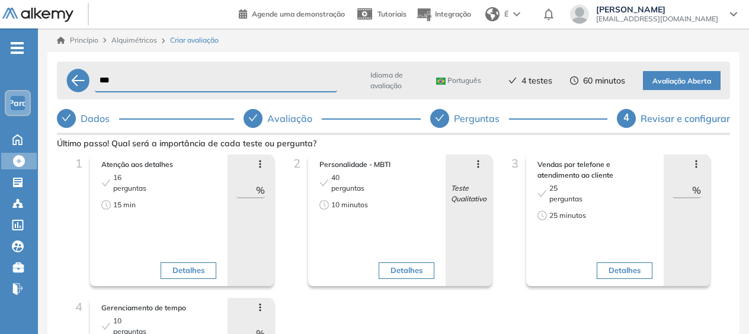
click at [688, 82] on span "Avaliação Aberta" at bounding box center [681, 81] width 59 height 11
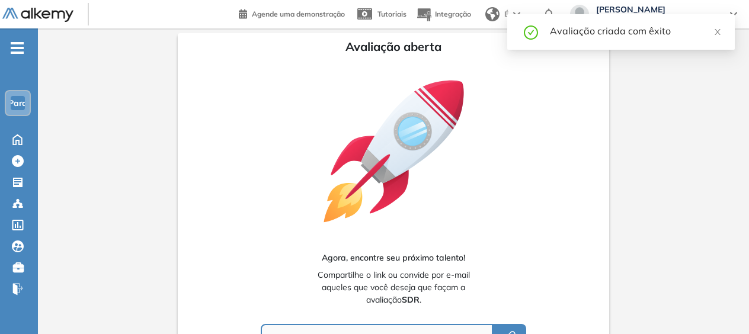
type input "**********"
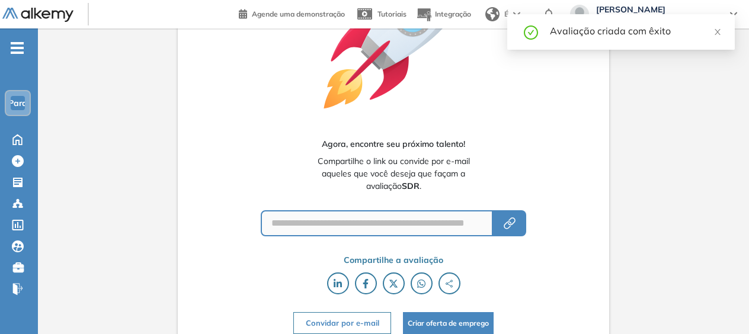
scroll to position [118, 0]
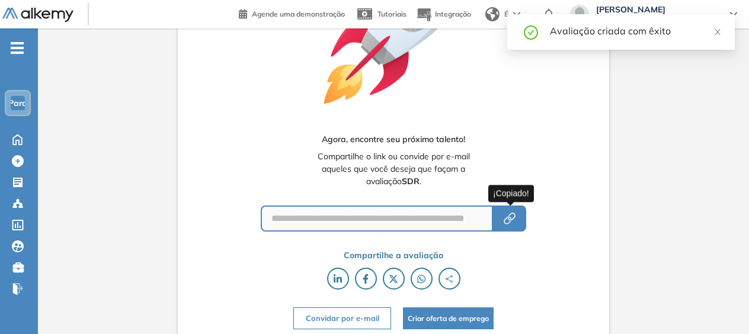
click at [517, 212] on icon "button" at bounding box center [509, 218] width 14 height 14
